Goal: Check status: Check status

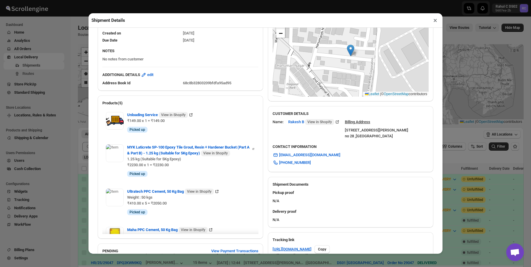
scroll to position [195, 0]
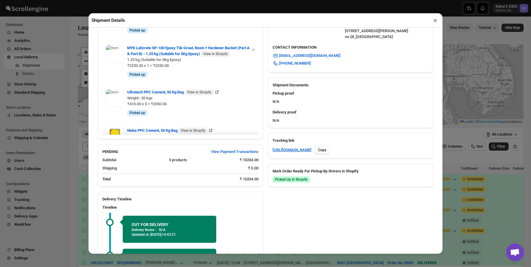
click at [290, 154] on div "[URL][DOMAIN_NAME] Copy" at bounding box center [350, 150] width 156 height 8
click at [293, 154] on div "[URL][DOMAIN_NAME] Copy" at bounding box center [350, 150] width 156 height 8
click at [297, 153] on link "[URL][DOMAIN_NAME]" at bounding box center [291, 150] width 39 height 6
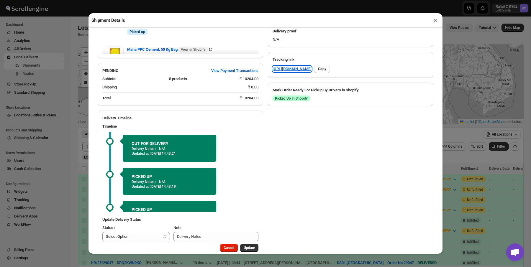
scroll to position [287, 0]
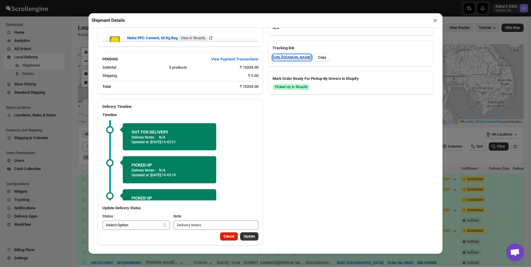
click at [305, 60] on link "[URL][DOMAIN_NAME]" at bounding box center [291, 58] width 39 height 6
click at [57, 58] on div "Shipment Details × HR/25/29055 Awb : PQB458DV07 DATE [DATE] | 14:41 Info OUT FO…" at bounding box center [265, 133] width 531 height 267
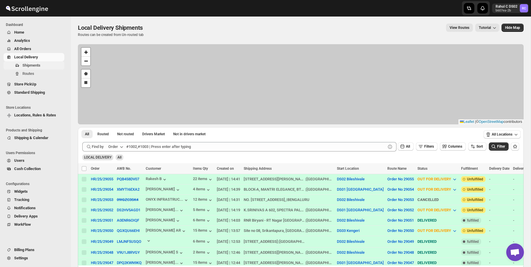
click at [36, 65] on span "Shipments" at bounding box center [31, 65] width 18 height 4
click at [121, 41] on div "Local Delivery Shipments. This page is ready Local Delivery Shipments Routes ca…" at bounding box center [300, 31] width 445 height 28
click at [134, 37] on div "Local Delivery Shipments. This page is ready Local Delivery Shipments Routes ca…" at bounding box center [300, 31] width 445 height 28
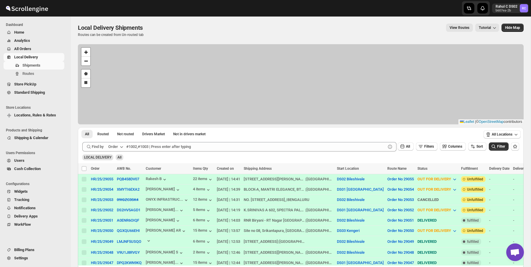
click at [140, 25] on span "Local Delivery Shipments" at bounding box center [110, 27] width 65 height 7
click at [109, 26] on span "Local Delivery Shipments" at bounding box center [110, 27] width 65 height 7
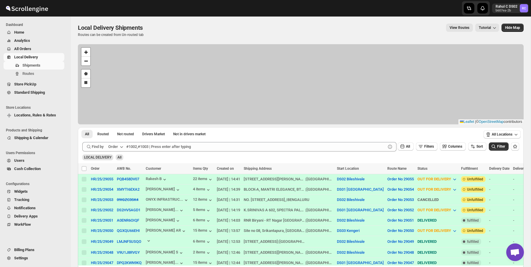
click at [109, 26] on span "Local Delivery Shipments" at bounding box center [110, 27] width 65 height 7
click at [111, 35] on p "Routes can be created from Un-routed tab" at bounding box center [111, 34] width 67 height 5
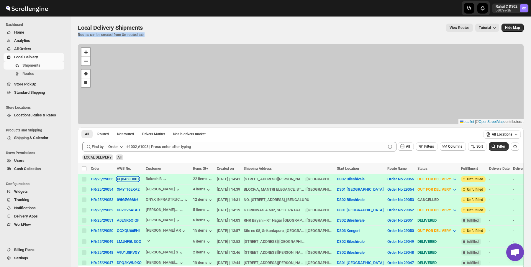
click at [132, 180] on button "PQB458DV07" at bounding box center [128, 179] width 22 height 4
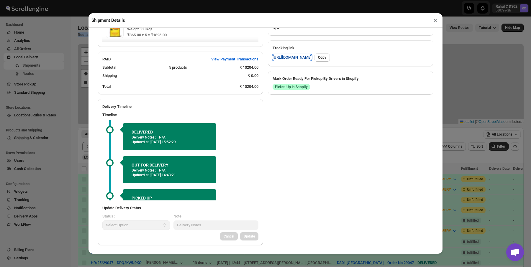
click at [300, 60] on link "[URL][DOMAIN_NAME]" at bounding box center [291, 58] width 39 height 6
click at [73, 57] on div "Shipment Details × HR/25/29055 Awb : PQB458DV07 DATE [DATE] | 14:41 Success DEL…" at bounding box center [265, 133] width 531 height 267
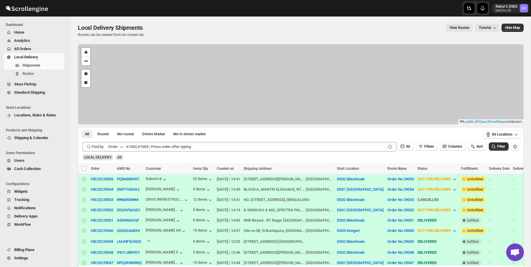
click at [317, 32] on div "Local Delivery Shipments Routes can be created from Un-routed tab View Routes T…" at bounding box center [300, 31] width 445 height 14
click at [136, 31] on span "Local Delivery Shipments" at bounding box center [110, 27] width 65 height 7
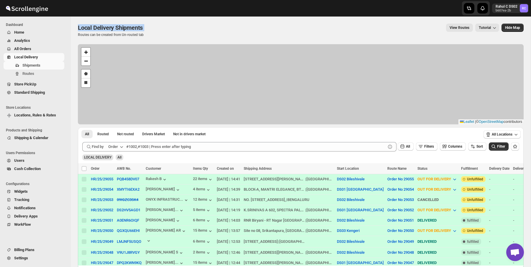
click at [136, 31] on span "Local Delivery Shipments" at bounding box center [110, 27] width 65 height 7
click at [141, 36] on p "Routes can be created from Un-routed tab" at bounding box center [111, 34] width 67 height 5
click at [155, 24] on div "View Routes Tutorial" at bounding box center [324, 28] width 349 height 8
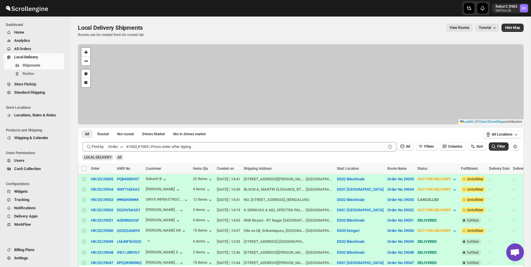
click at [155, 24] on div "View Routes Tutorial" at bounding box center [324, 28] width 349 height 8
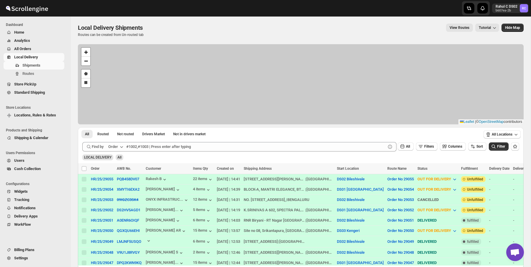
click at [153, 36] on div "Local Delivery Shipments Routes can be created from Un-routed tab View Routes T…" at bounding box center [300, 31] width 445 height 14
click at [145, 33] on p "Routes can be created from Un-routed tab" at bounding box center [111, 34] width 67 height 5
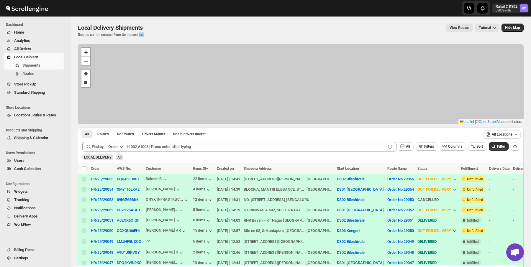
click at [145, 33] on p "Routes can be created from Un-routed tab" at bounding box center [111, 34] width 67 height 5
click at [138, 23] on div "Local Delivery Shipments. This page is ready Local Delivery Shipments Routes ca…" at bounding box center [300, 31] width 445 height 28
click at [136, 27] on span "Local Delivery Shipments" at bounding box center [110, 27] width 65 height 7
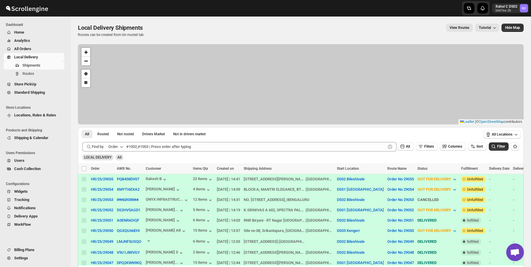
click at [136, 27] on span "Local Delivery Shipments" at bounding box center [110, 27] width 65 height 7
click at [137, 33] on p "Routes can be created from Un-routed tab" at bounding box center [111, 34] width 67 height 5
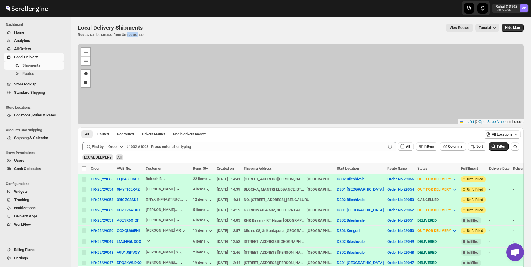
click at [137, 33] on p "Routes can be created from Un-routed tab" at bounding box center [111, 34] width 67 height 5
click at [170, 29] on div "View Routes Tutorial" at bounding box center [324, 28] width 349 height 8
click at [177, 29] on div "View Routes Tutorial" at bounding box center [324, 28] width 349 height 8
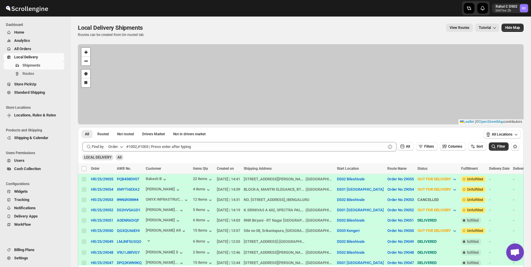
click at [177, 29] on div "View Routes Tutorial" at bounding box center [324, 28] width 349 height 8
click at [176, 32] on div "Local Delivery Shipments Routes can be created from Un-routed tab View Routes T…" at bounding box center [300, 31] width 445 height 14
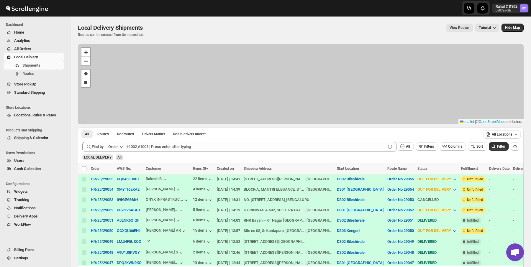
click at [137, 22] on div "Local Delivery Shipments. This page is ready Local Delivery Shipments Routes ca…" at bounding box center [300, 31] width 445 height 28
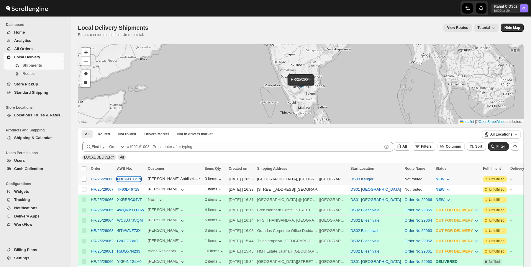
click at [126, 180] on button "N8B998TBSN" at bounding box center [129, 179] width 24 height 4
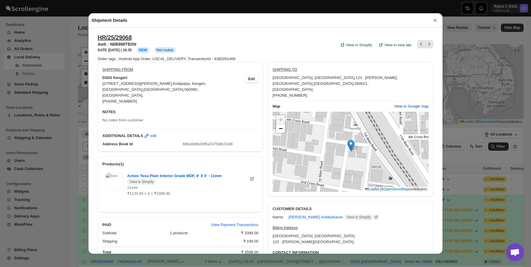
click at [411, 103] on span "View in Google map" at bounding box center [411, 106] width 34 height 6
click at [74, 63] on div "Shipment Details × HR/25/29068 Awb : N8B998TBSN DATE 18-Sep-25 | 16:35 Info NEW…" at bounding box center [265, 133] width 531 height 267
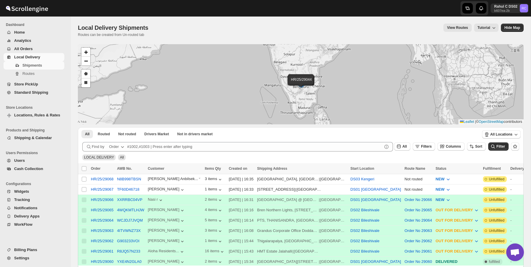
scroll to position [215, 0]
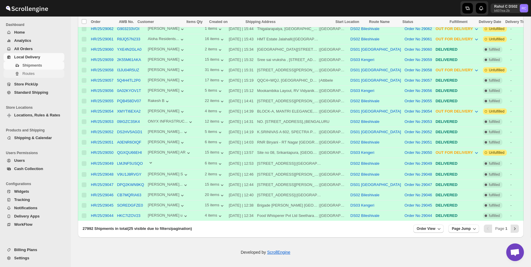
click at [57, 73] on span "Routes" at bounding box center [42, 74] width 41 height 6
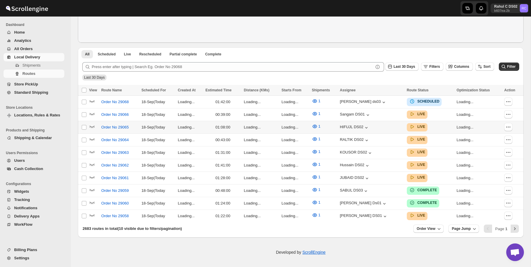
scroll to position [117, 0]
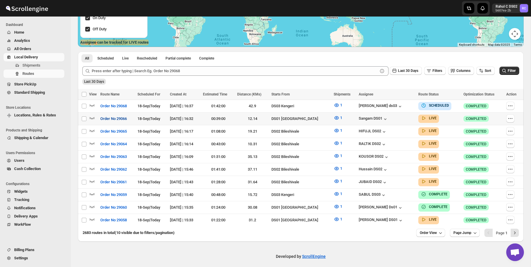
click at [126, 117] on span "Order No 29066" at bounding box center [113, 119] width 27 height 6
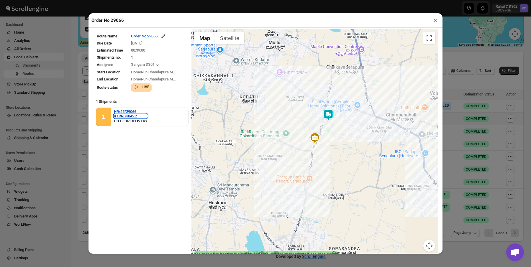
click at [134, 116] on div "XXRRBC04VP" at bounding box center [131, 116] width 34 height 4
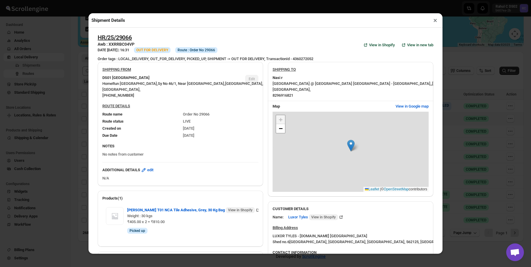
scroll to position [147, 0]
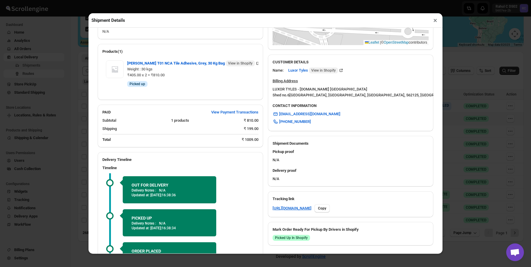
click at [19, 166] on div "Shipment Details × HR/25/29066 Awb : XXRRBC04VP DATE 18-Sep-25 | 16:31 Info OUT…" at bounding box center [265, 133] width 531 height 267
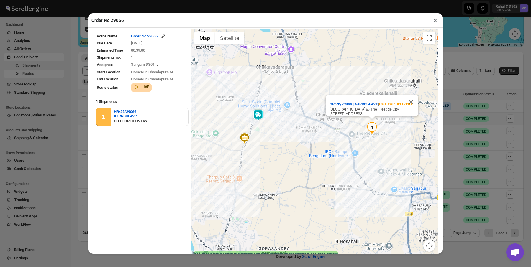
click at [52, 52] on div "Order No 29066 × Route Name Order No 29066 Due Date 18/09/2025 Estimated Time 0…" at bounding box center [265, 133] width 531 height 267
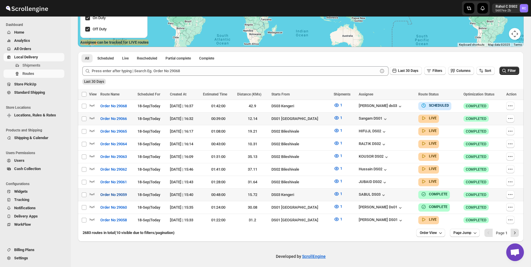
click at [119, 192] on span "Order No 29059" at bounding box center [113, 195] width 27 height 6
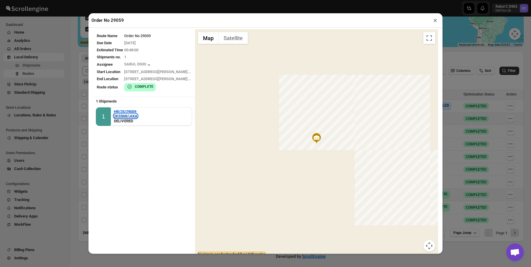
click at [125, 115] on div "2K55M61AKA" at bounding box center [126, 116] width 24 height 4
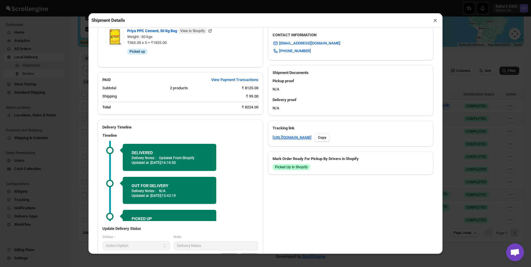
scroll to position [219, 0]
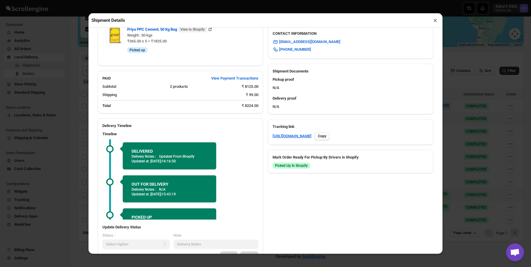
click at [326, 134] on span "Copy" at bounding box center [322, 136] width 8 height 5
click at [48, 123] on div "Shipment Details × HR/25/29059 Awb : 2K55M61AKA DATE 18-Sep-25 | 15:32 Success …" at bounding box center [265, 133] width 531 height 267
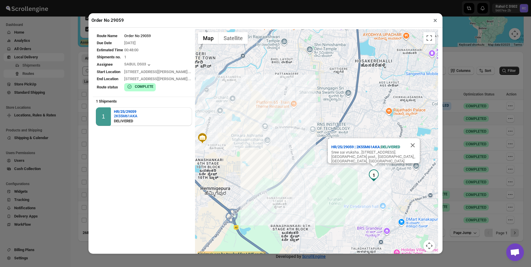
click at [50, 130] on div "Order No 29059 × Route Name Order No 29059 Due Date 18/09/2025 Estimated Time 0…" at bounding box center [265, 133] width 531 height 267
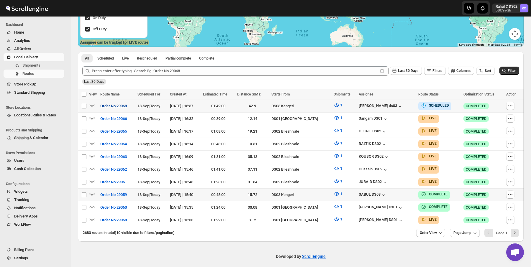
click at [121, 107] on span "Order No 29068" at bounding box center [113, 106] width 27 height 6
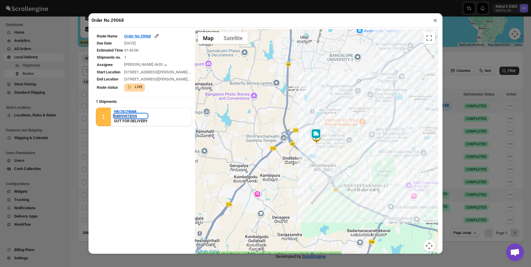
click at [129, 116] on div "N8B998TBSN" at bounding box center [131, 116] width 34 height 4
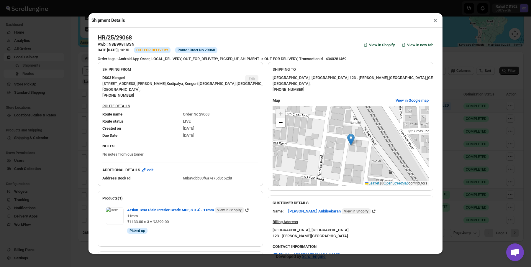
scroll to position [143, 0]
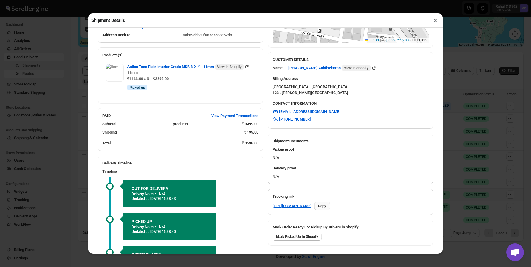
click at [326, 204] on span "Copy" at bounding box center [322, 206] width 8 height 5
